Goal: Transaction & Acquisition: Subscribe to service/newsletter

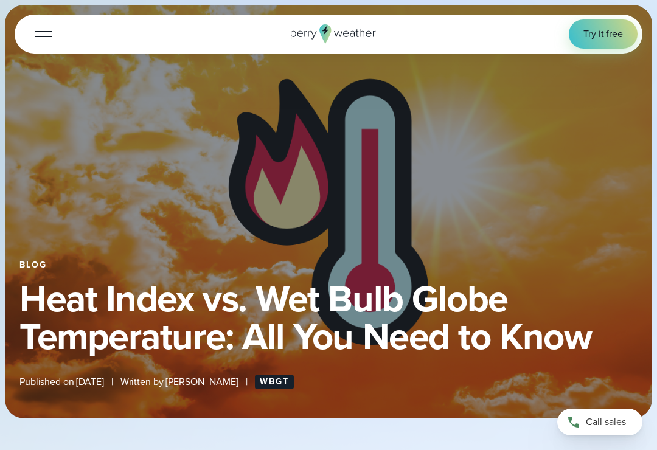
click at [376, 24] on div "Open Menu Log in Try it free How it Works" at bounding box center [329, 34] width 628 height 39
click at [47, 42] on button "Open Menu" at bounding box center [43, 33] width 29 height 29
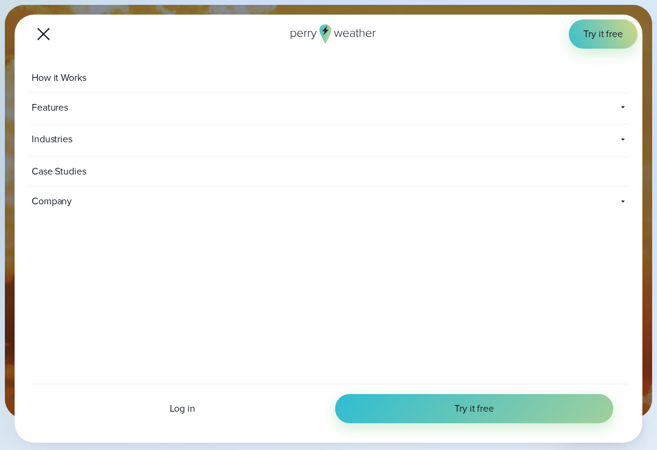
click at [559, 401] on link "Try it free" at bounding box center [474, 408] width 278 height 29
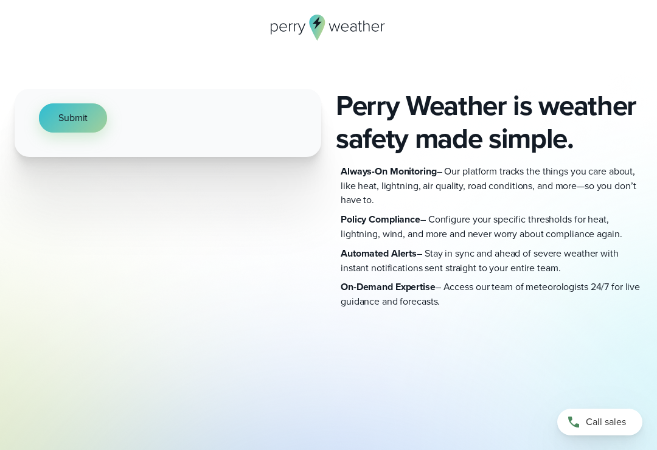
click at [54, 121] on button "Submit" at bounding box center [73, 117] width 68 height 29
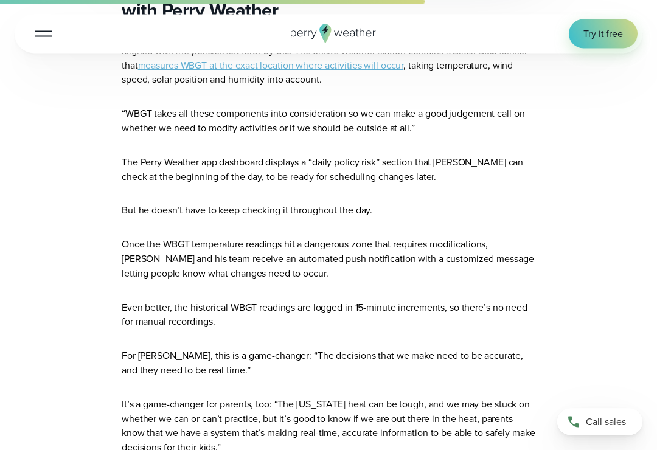
scroll to position [2191, 0]
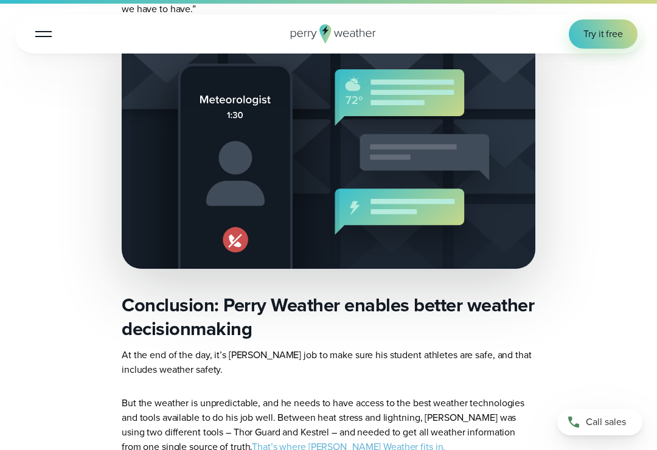
scroll to position [4931, 0]
